Goal: Check status: Check status

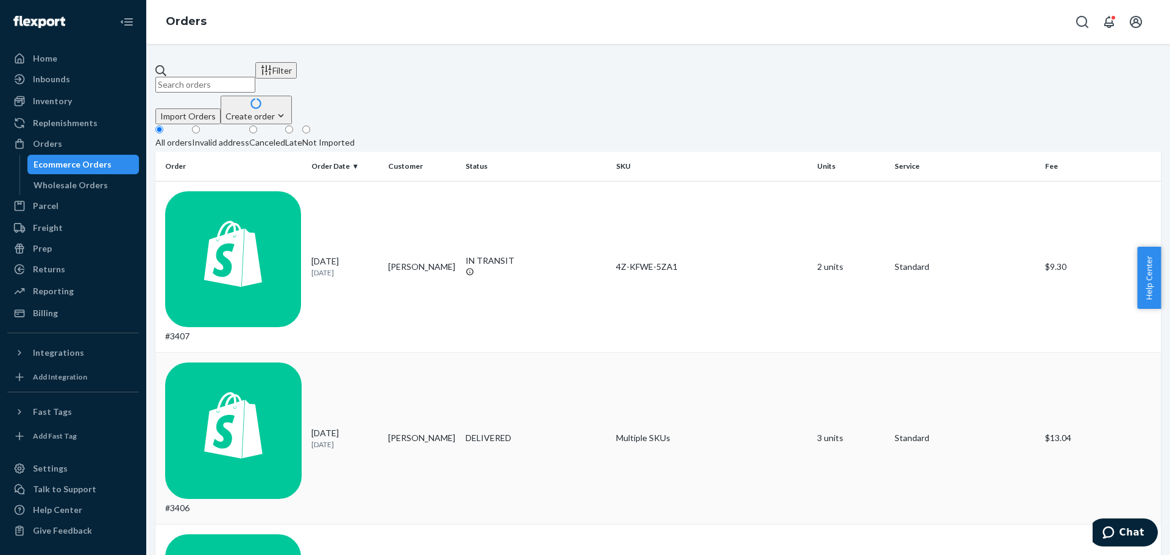
click at [514, 432] on div "DELIVERED" at bounding box center [535, 438] width 141 height 12
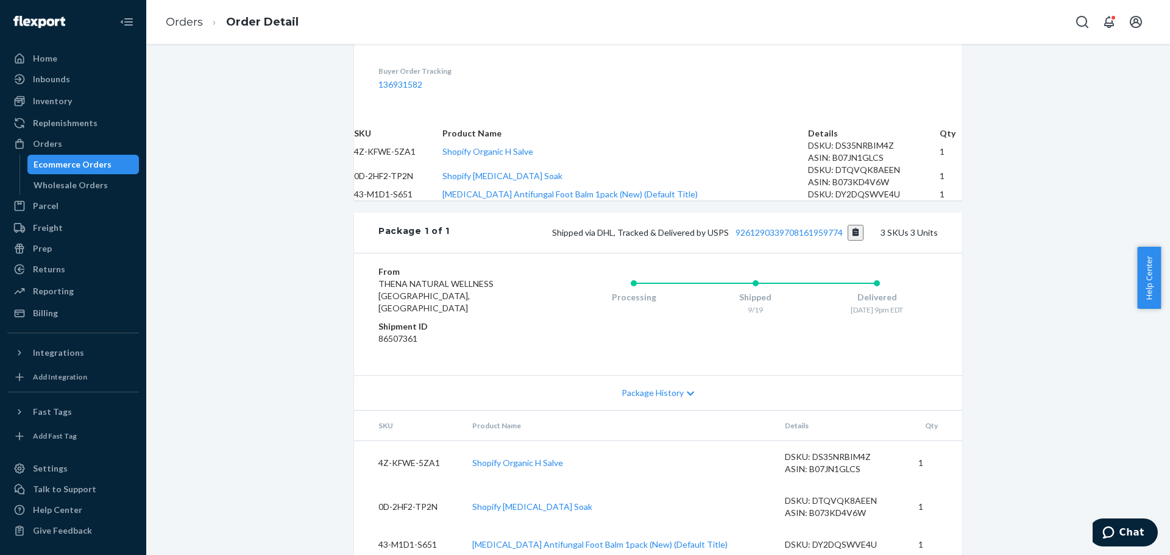
scroll to position [473, 0]
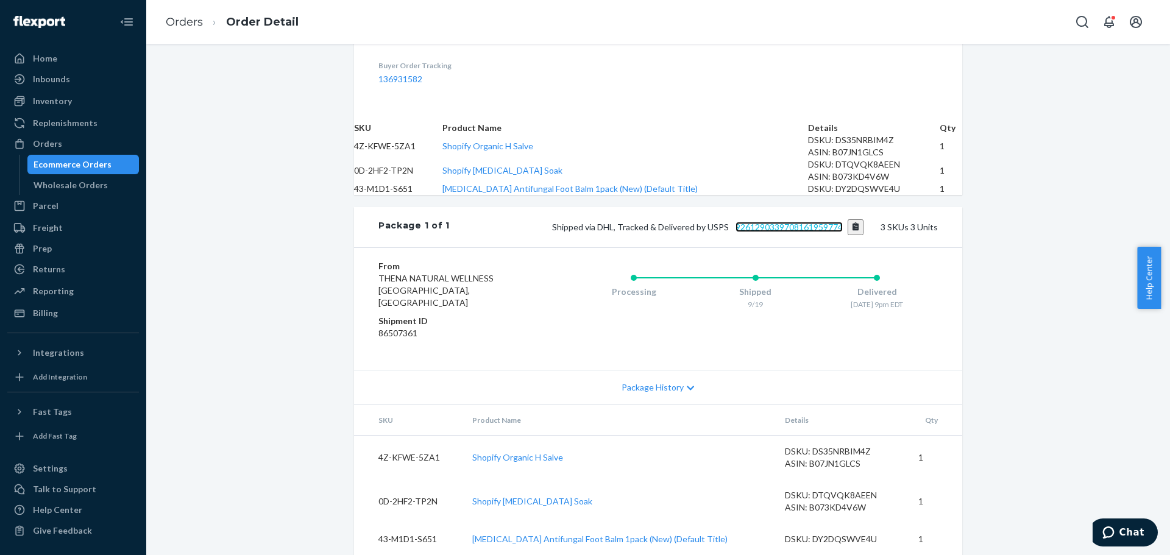
click at [817, 229] on link "9261290339708161959774" at bounding box center [788, 227] width 107 height 10
click at [180, 16] on link "Orders" at bounding box center [184, 21] width 37 height 13
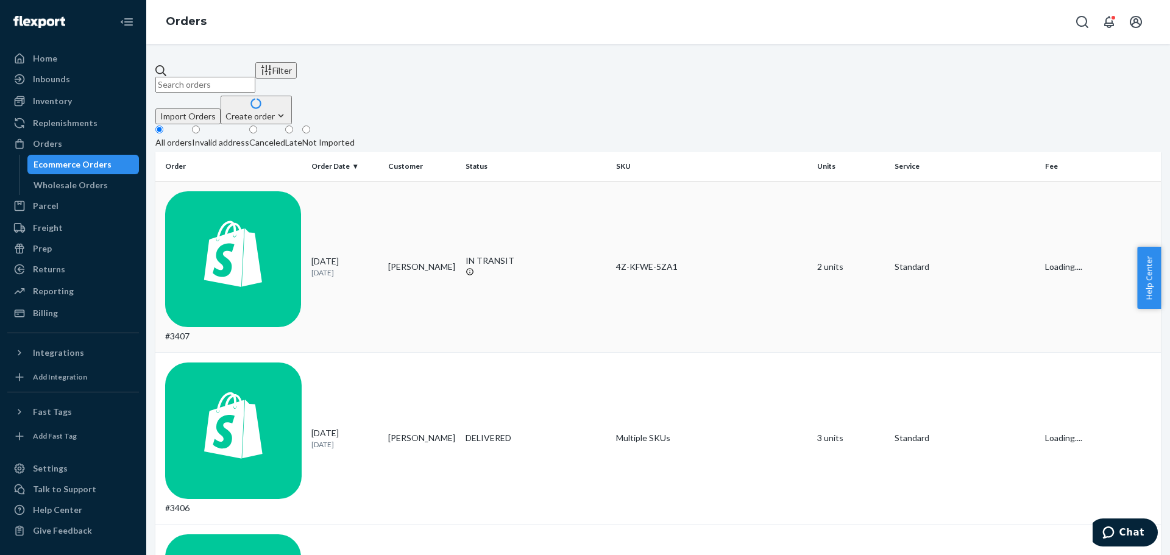
click at [466, 255] on div "IN TRANSIT" at bounding box center [535, 261] width 141 height 12
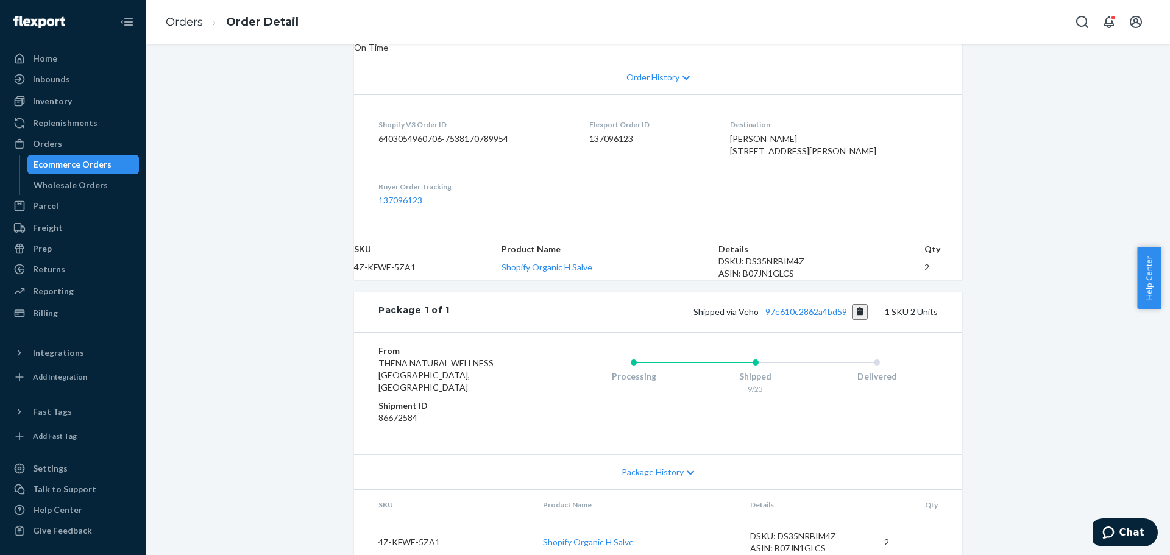
scroll to position [334, 0]
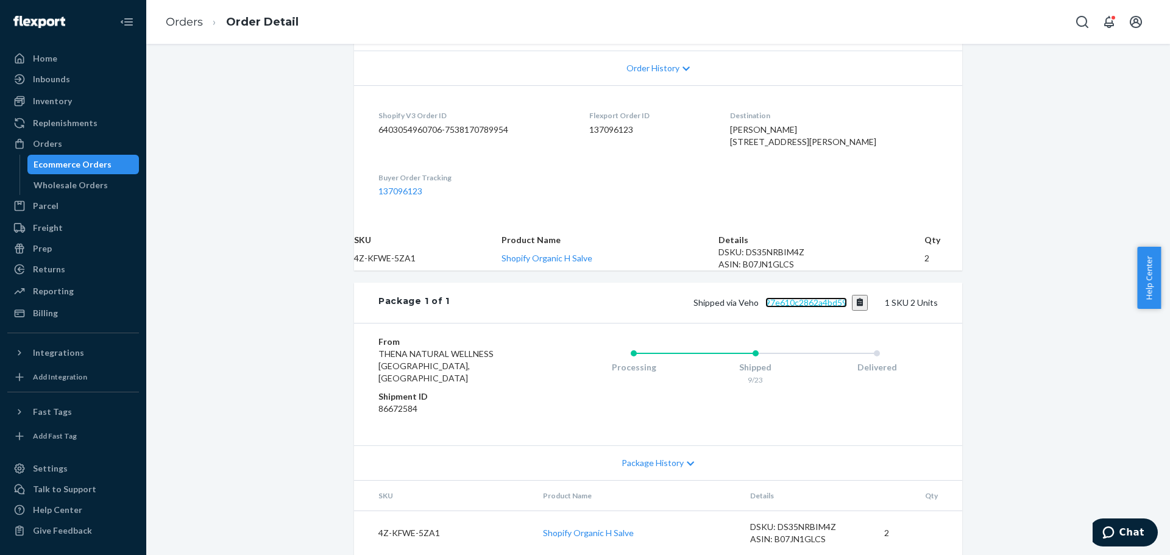
click at [798, 302] on link "97e610c2862a4bd59" at bounding box center [806, 302] width 82 height 10
